Goal: Obtain resource: Obtain resource

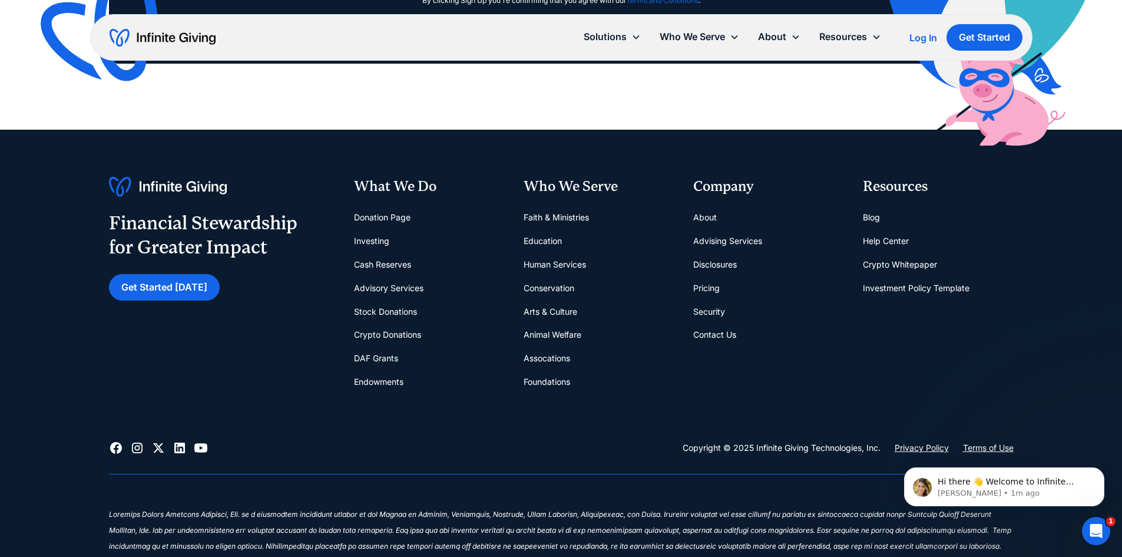
scroll to position [8076, 0]
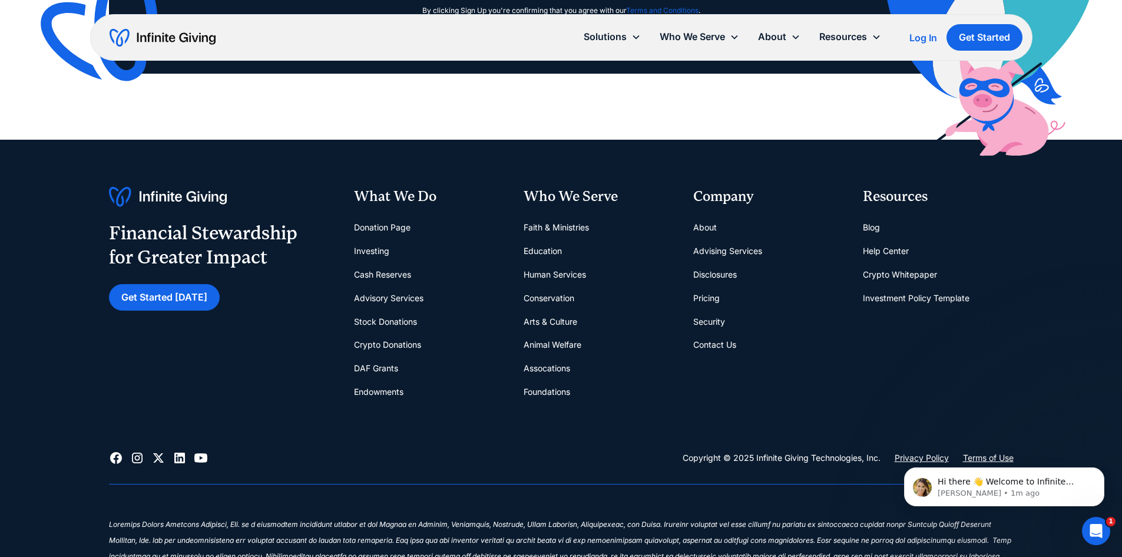
click at [912, 295] on link "Investment Policy Template" at bounding box center [916, 298] width 107 height 24
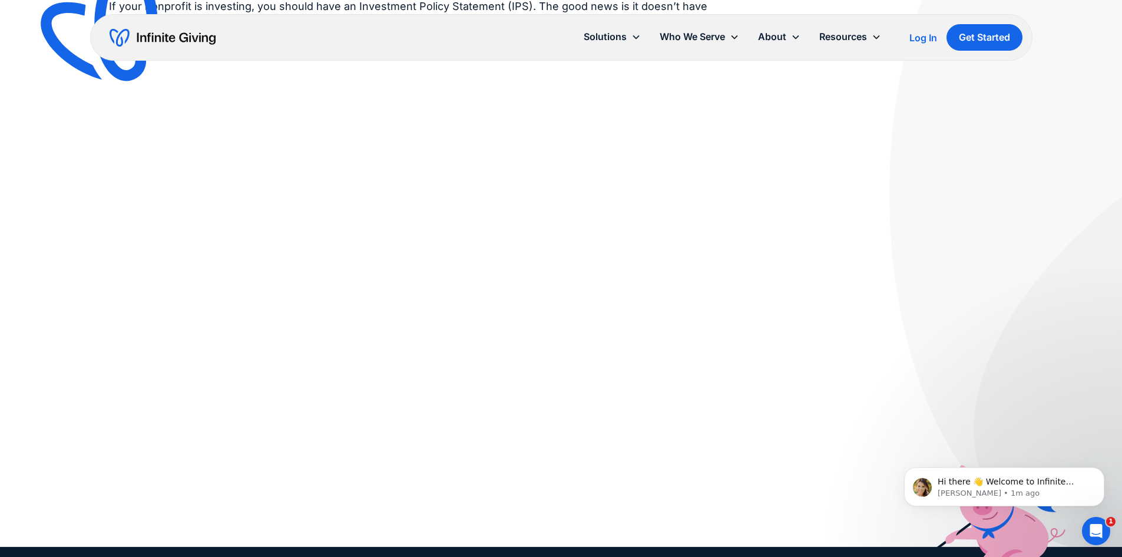
scroll to position [166, 0]
